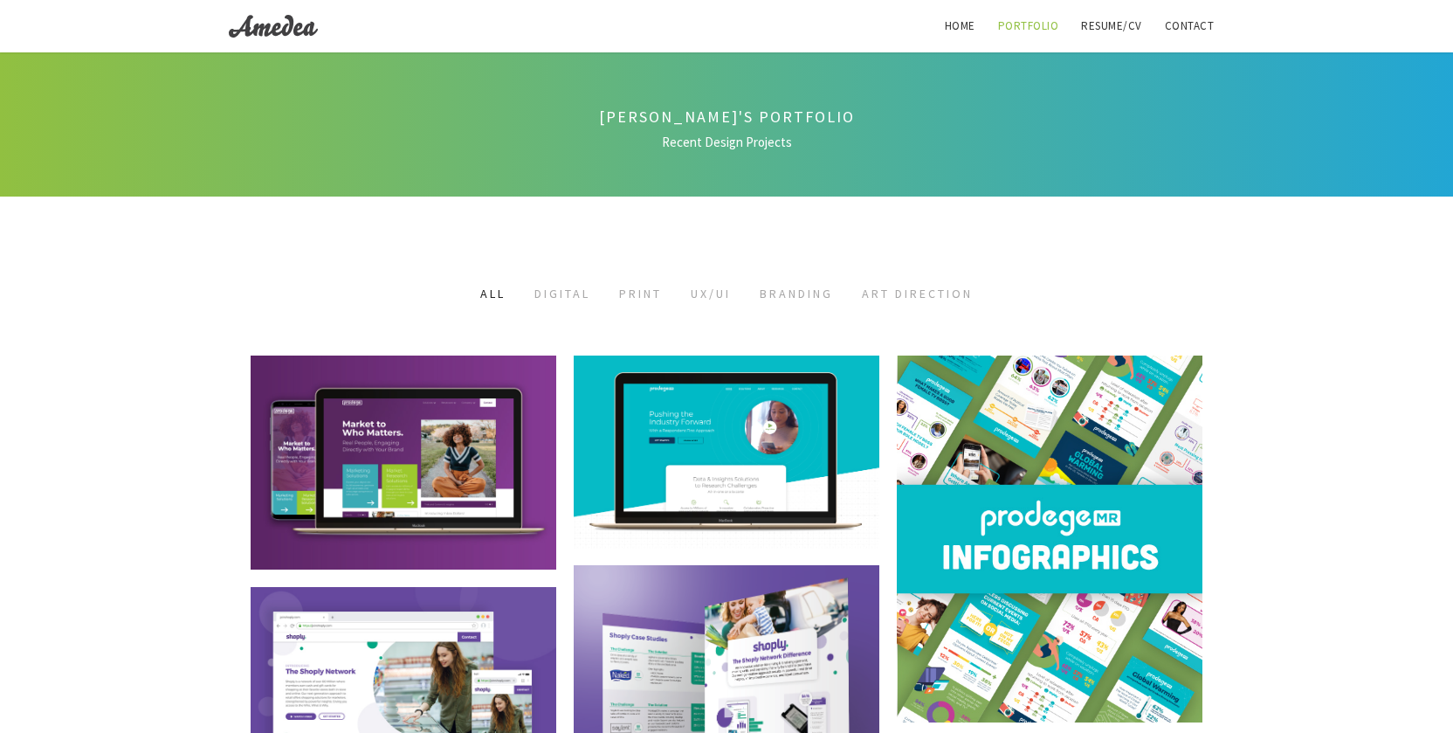
scroll to position [1907, 0]
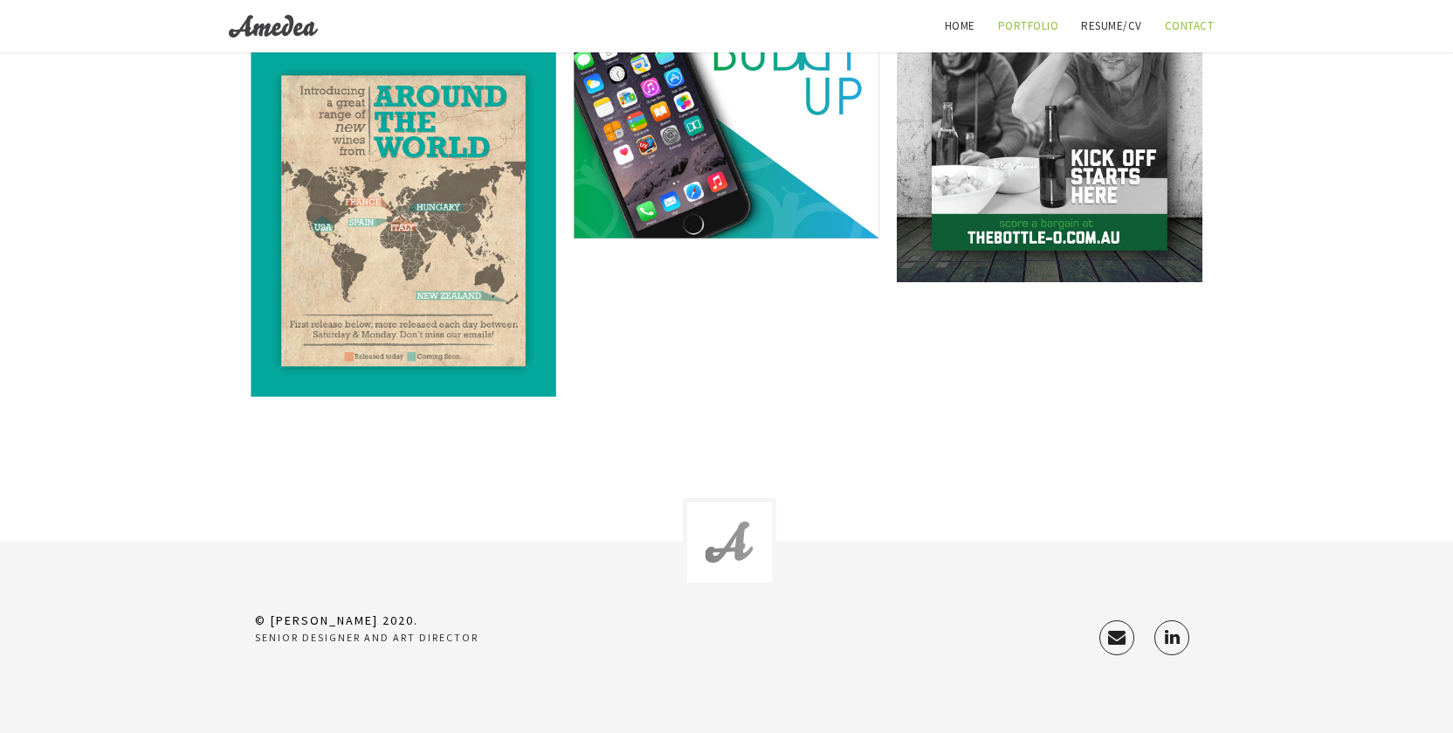
click at [1174, 28] on link "Contact" at bounding box center [1190, 26] width 71 height 52
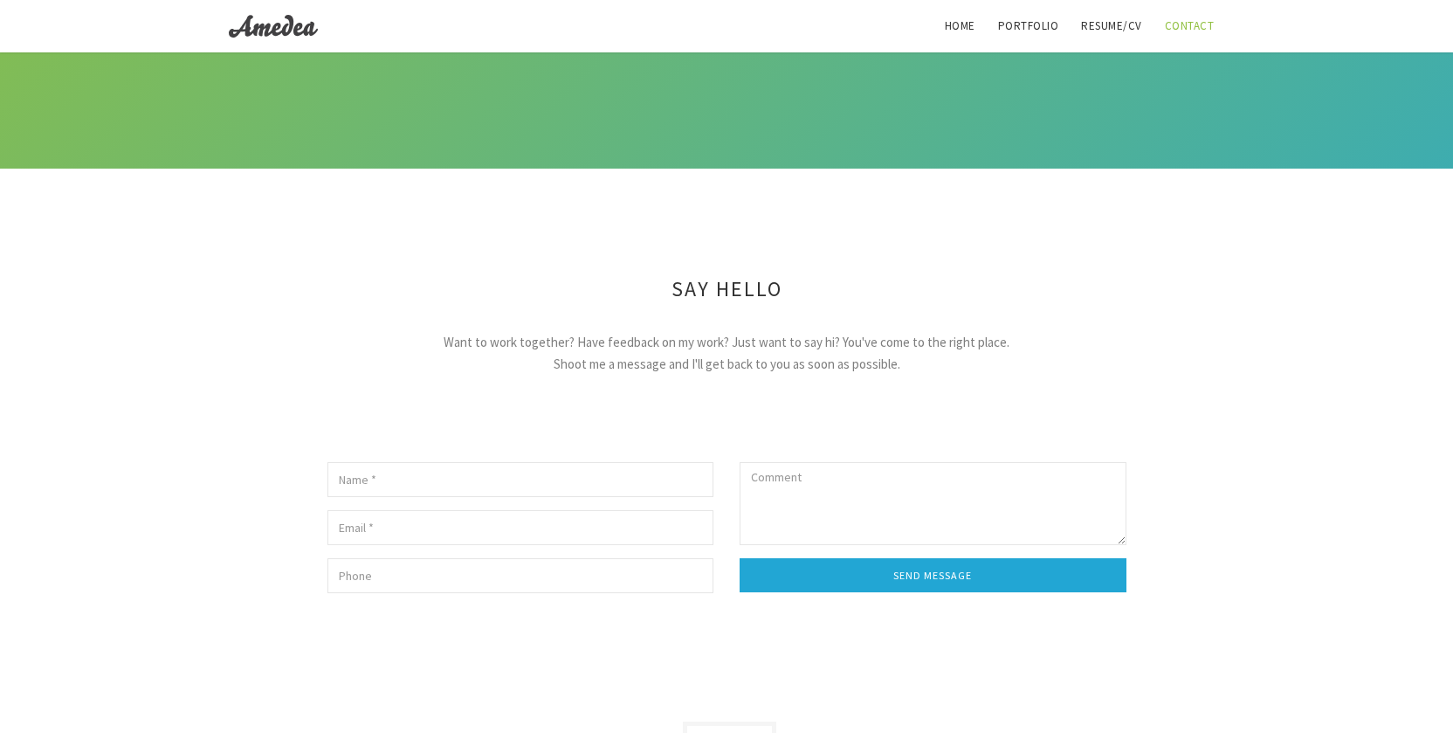
scroll to position [362, 0]
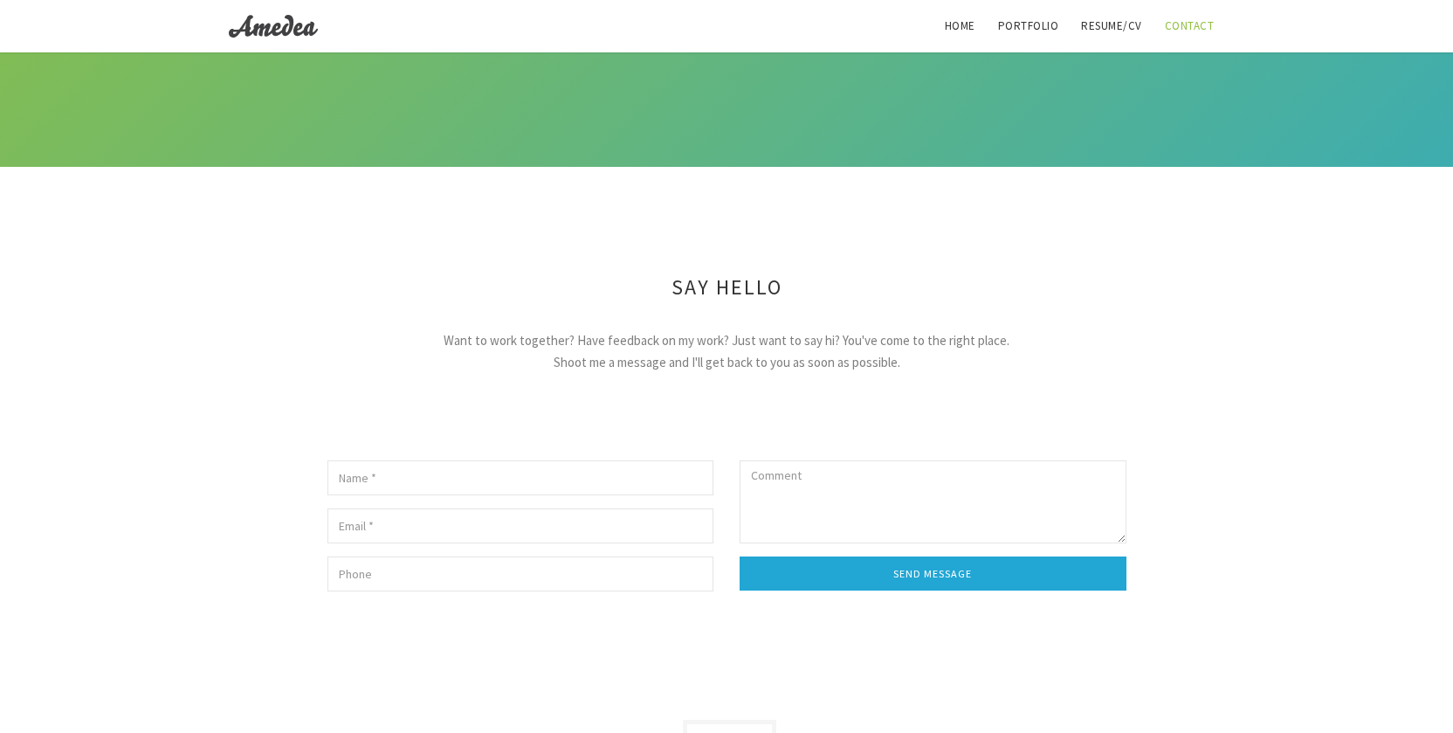
drag, startPoint x: 956, startPoint y: 362, endPoint x: 892, endPoint y: 348, distance: 66.1
click at [893, 349] on div "Want to work together? Have feedback on my work? Just want to say hi? You've co…" at bounding box center [726, 338] width 597 height 70
drag, startPoint x: 782, startPoint y: 281, endPoint x: 665, endPoint y: 286, distance: 117.1
click at [665, 283] on h3 "Say Hello" at bounding box center [727, 287] width 996 height 31
copy h3 "Say Hello"
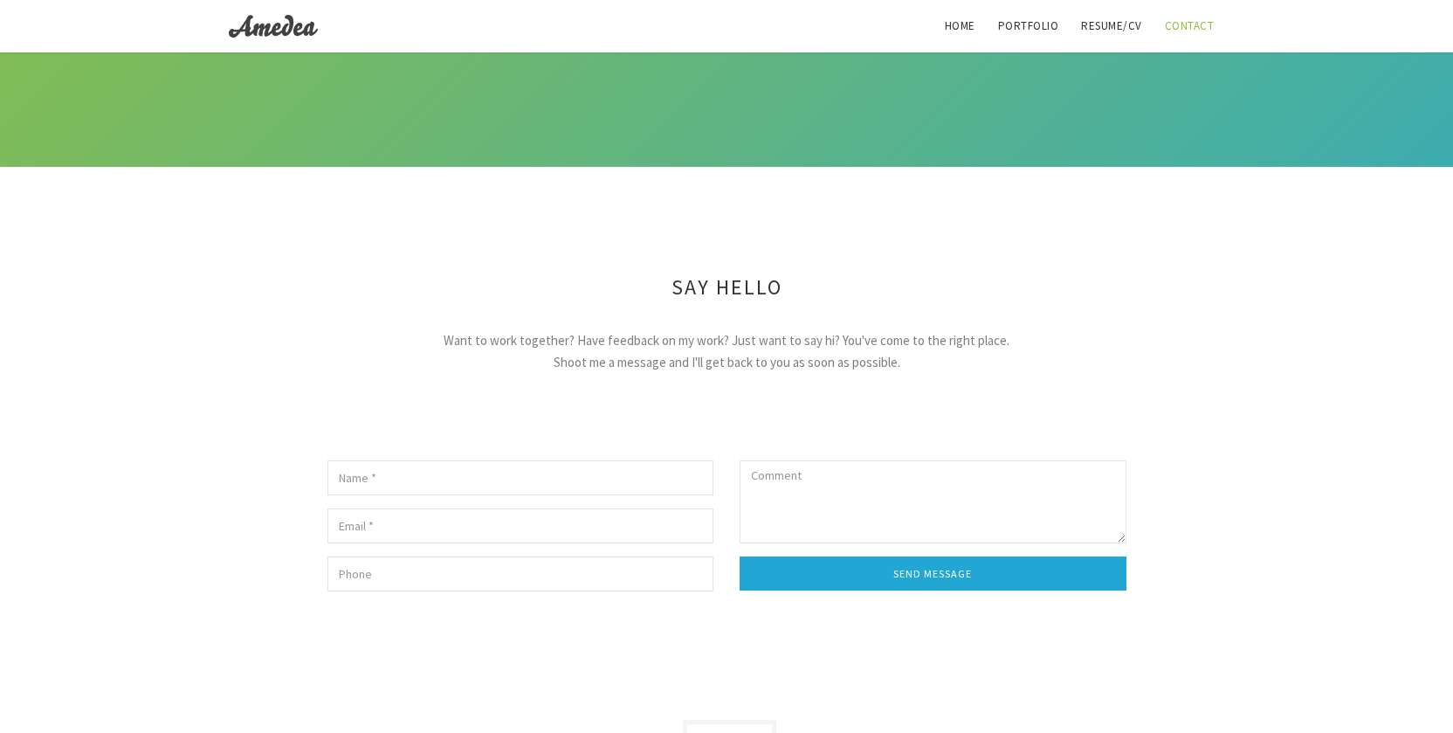
click at [903, 375] on div "Say Hello Want to work together? Have feedback on my work? Just want to say hi?…" at bounding box center [727, 435] width 1022 height 362
drag, startPoint x: 937, startPoint y: 359, endPoint x: 435, endPoint y: 345, distance: 502.4
click at [435, 345] on div "Want to work together? Have feedback on my work? Just want to say hi? You've co…" at bounding box center [726, 338] width 597 height 70
copy div "Want to work together? Have feedback on my work? Just want to say hi? You've co…"
